Goal: Information Seeking & Learning: Find specific page/section

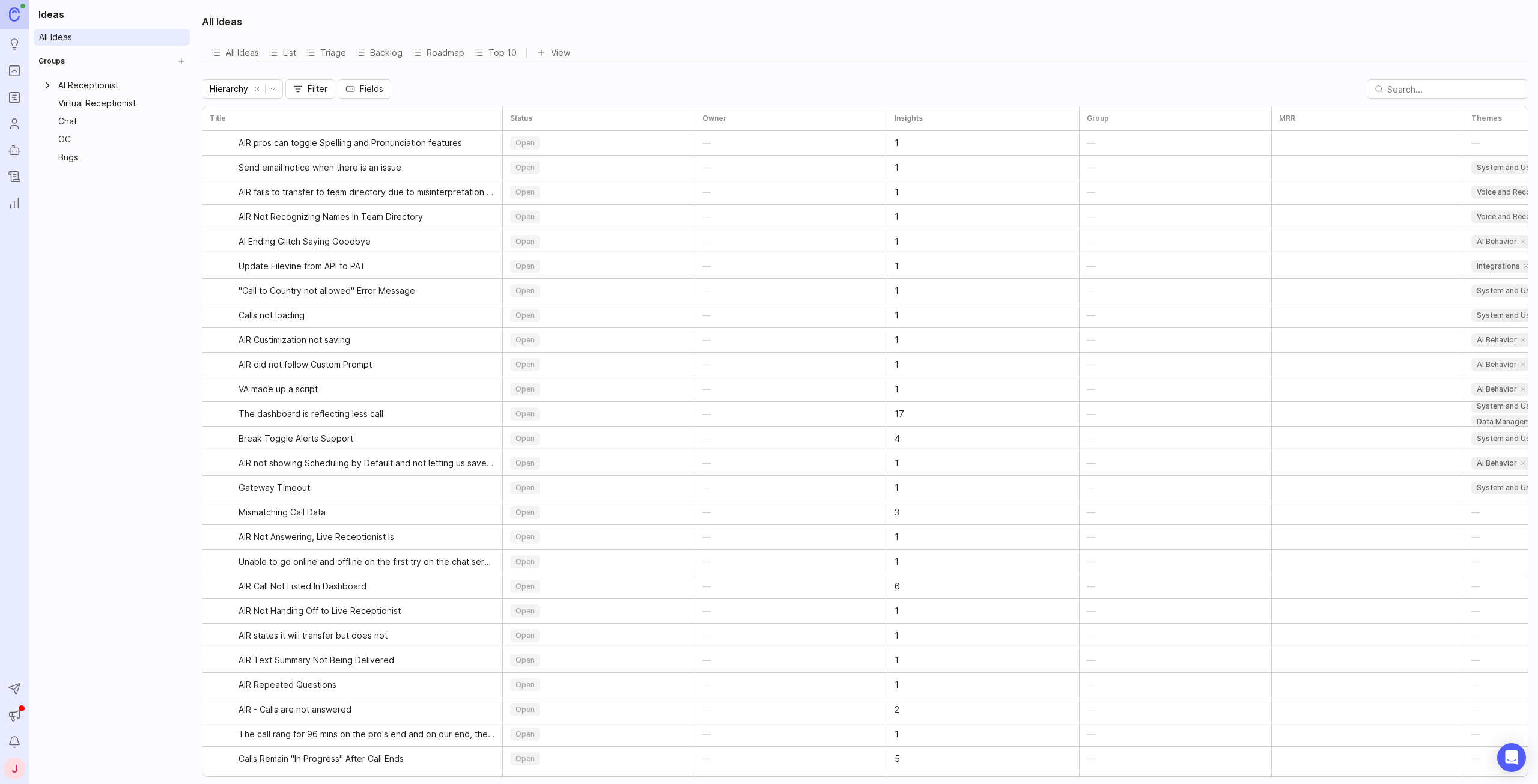
click at [1405, 89] on input "text" at bounding box center [1454, 89] width 133 height 18
type input "fi"
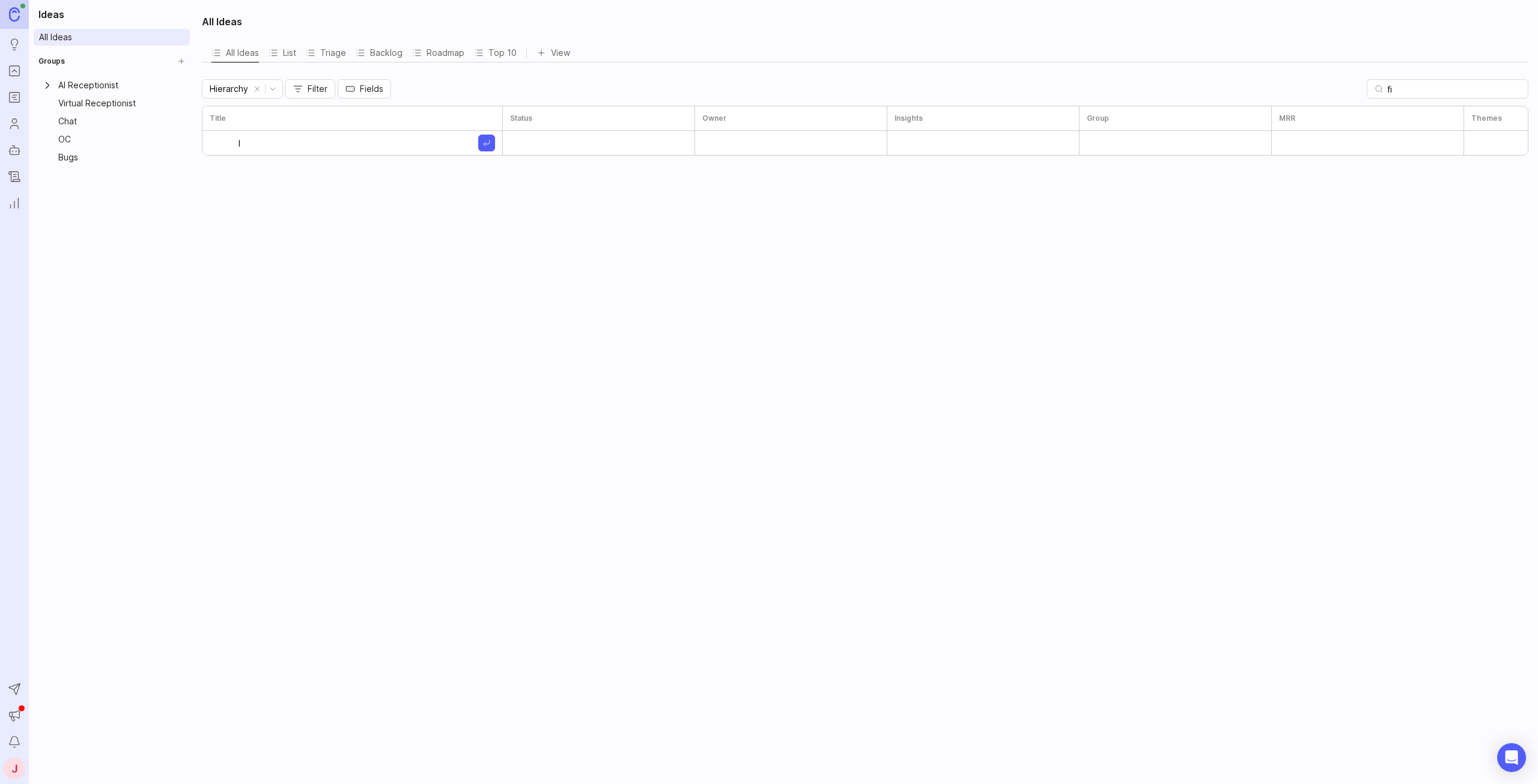
type input "le"
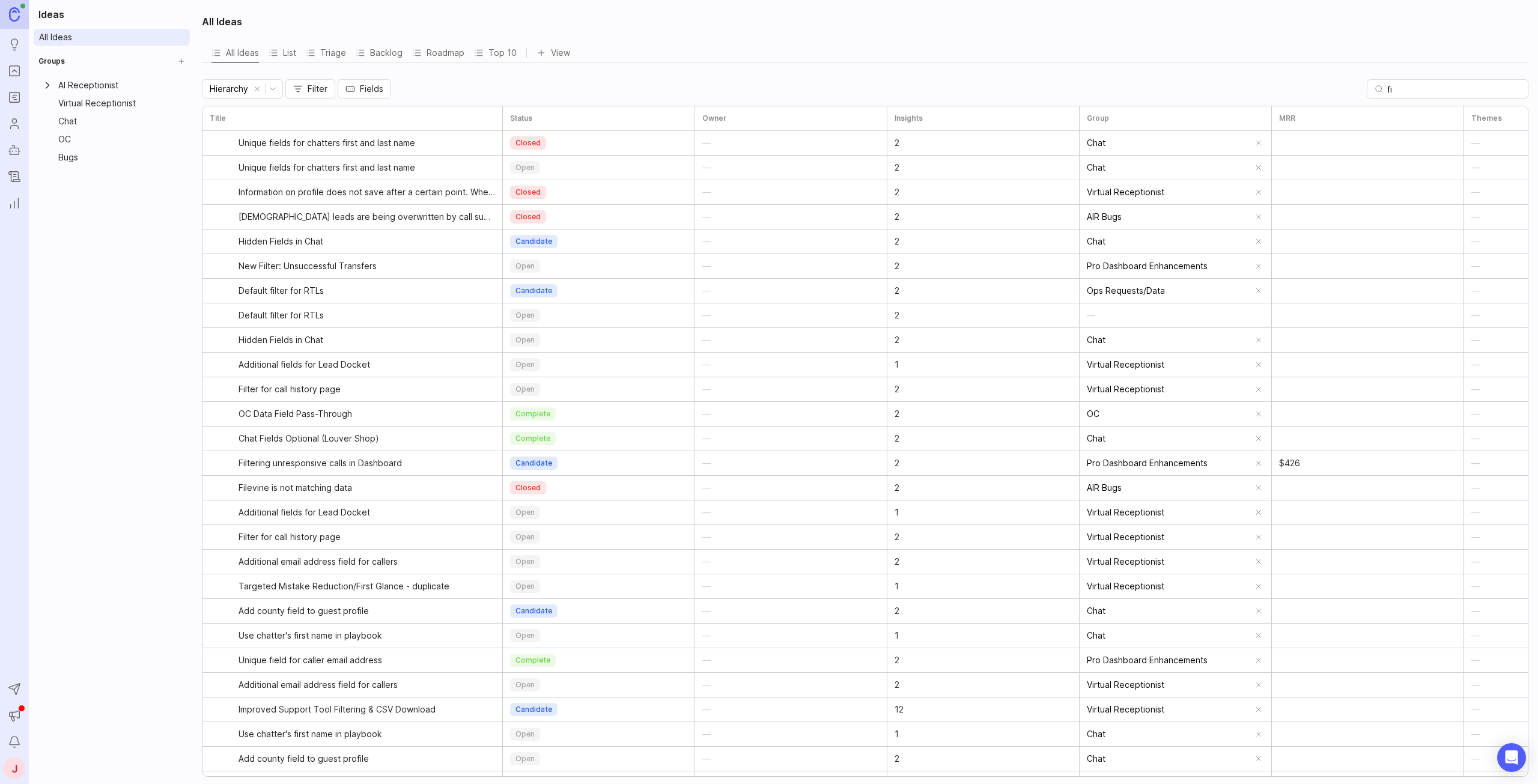
click at [1427, 87] on input "fi" at bounding box center [1454, 89] width 133 height 18
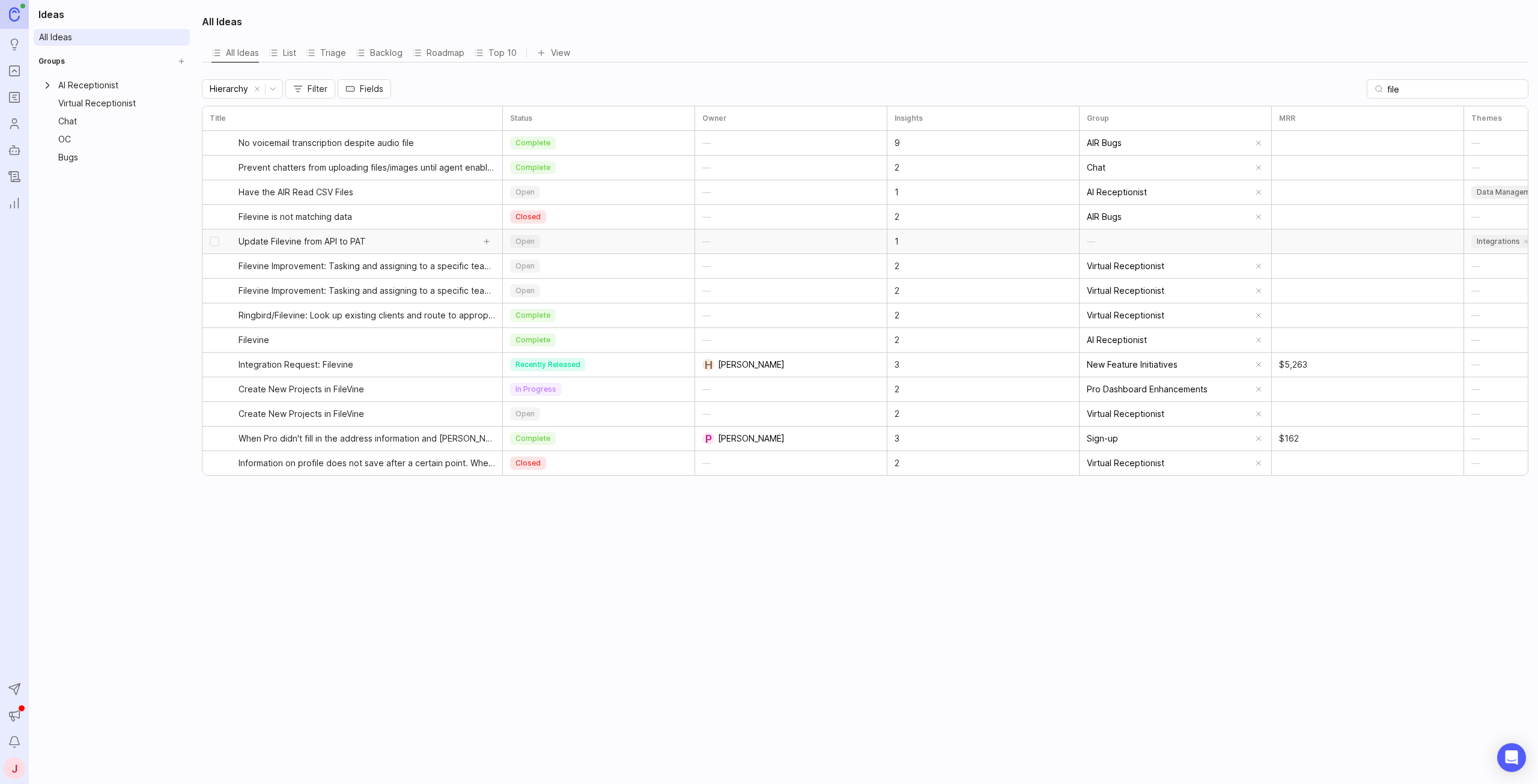
type input "file"
click at [271, 236] on span "Update Filevine from API to PAT" at bounding box center [302, 241] width 128 height 12
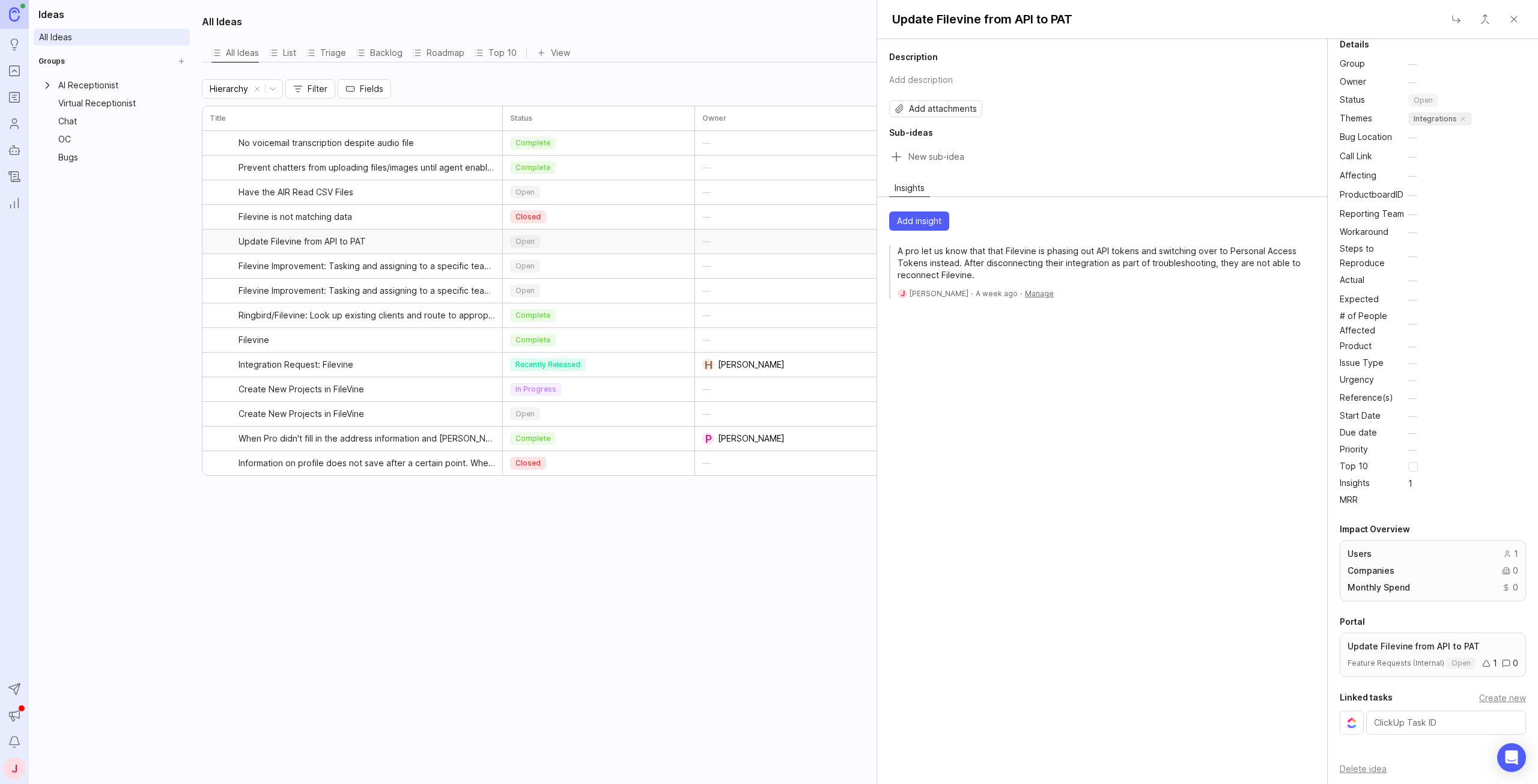
scroll to position [15, 0]
click at [1412, 731] on div at bounding box center [1447, 720] width 160 height 24
click at [1388, 645] on p "Update Filevine from API to PAT" at bounding box center [1432, 644] width 171 height 12
